Goal: Task Accomplishment & Management: Manage account settings

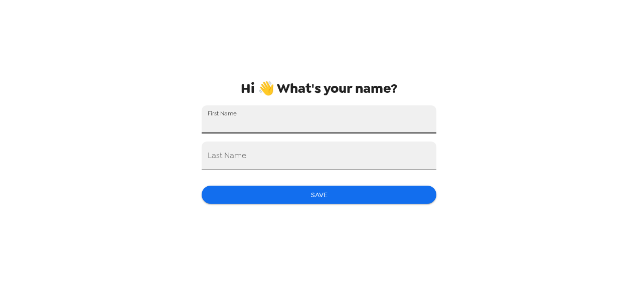
click at [312, 112] on input "First Name" at bounding box center [319, 119] width 235 height 28
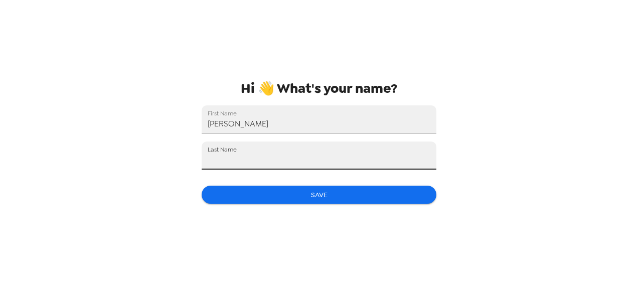
click at [259, 154] on input "Last Name" at bounding box center [319, 156] width 235 height 28
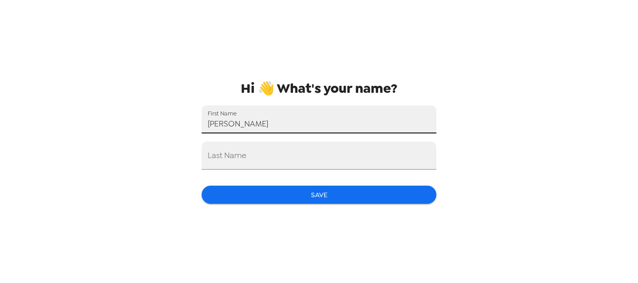
drag, startPoint x: 285, startPoint y: 127, endPoint x: 235, endPoint y: 126, distance: 50.2
click at [235, 126] on input "Preethi Theegala" at bounding box center [319, 119] width 235 height 28
type input "Preethi"
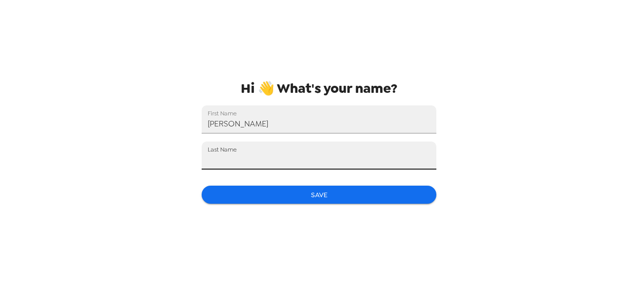
click at [232, 156] on input "Last Name" at bounding box center [319, 156] width 235 height 28
paste input "Theegala"
type input "Theegala"
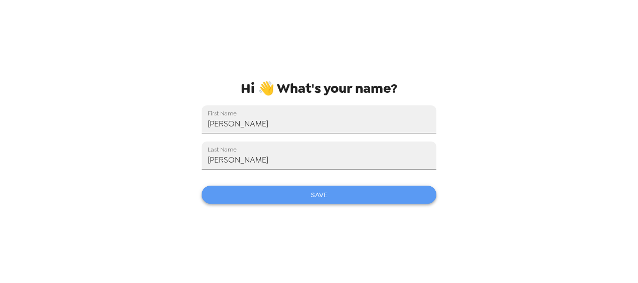
click at [317, 195] on button "Save" at bounding box center [319, 195] width 235 height 19
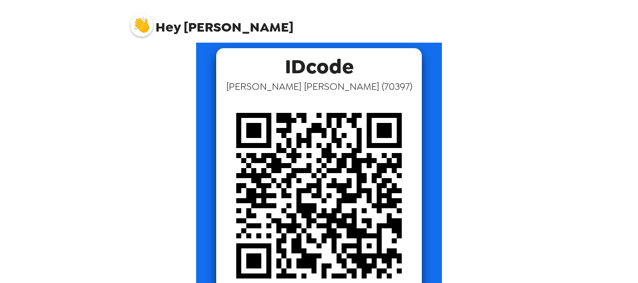
scroll to position [70, 0]
